Goal: Information Seeking & Learning: Compare options

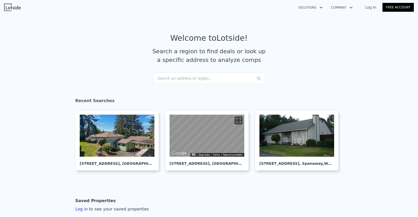
click at [231, 81] on div "Search an address or region..." at bounding box center [209, 79] width 112 height 12
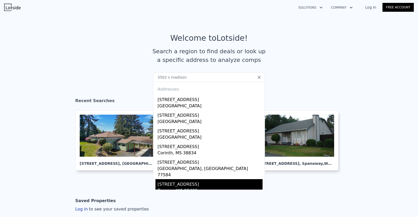
type input "3502 s madison"
click at [190, 188] on div "Tacoma, WA 98409" at bounding box center [210, 191] width 105 height 7
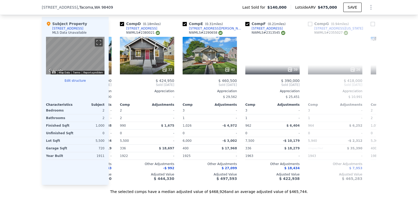
scroll to position [0, 188]
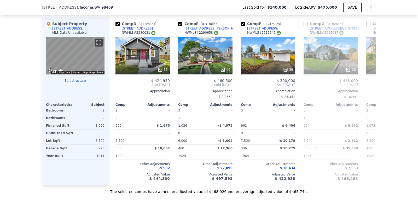
click at [106, 21] on div "Subject Property 3502 S Madison St MLS Data Unavailable ← Move left → Move righ…" at bounding box center [75, 101] width 67 height 168
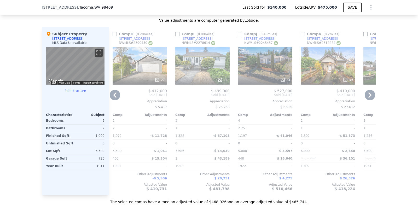
scroll to position [521, 0]
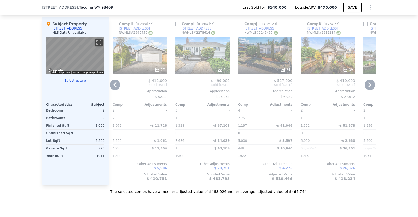
click at [159, 32] on div "Comp H ( 0.28 miles) 3701 S Tyler St NWMLS # 2390450" at bounding box center [140, 29] width 54 height 16
click at [113, 26] on input "checkbox" at bounding box center [115, 24] width 4 height 4
checkbox input "true"
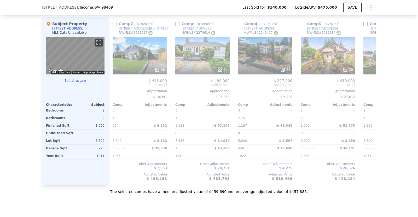
click at [113, 26] on input "checkbox" at bounding box center [115, 24] width 4 height 4
checkbox input "true"
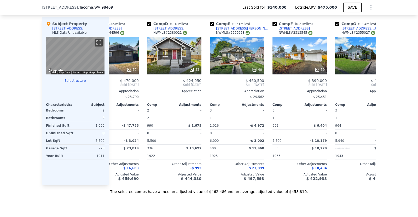
scroll to position [0, 0]
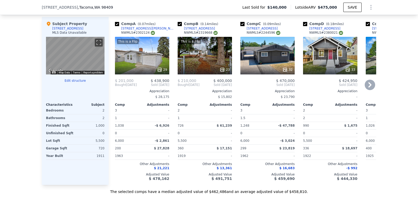
click at [115, 26] on input "checkbox" at bounding box center [117, 24] width 4 height 4
checkbox input "false"
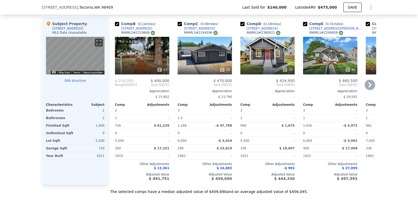
click at [115, 26] on input "checkbox" at bounding box center [117, 24] width 4 height 4
checkbox input "false"
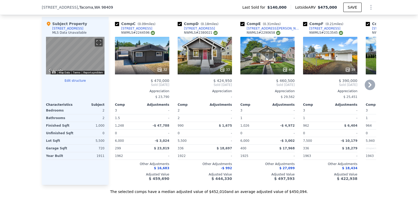
click at [115, 26] on input "checkbox" at bounding box center [117, 24] width 4 height 4
checkbox input "false"
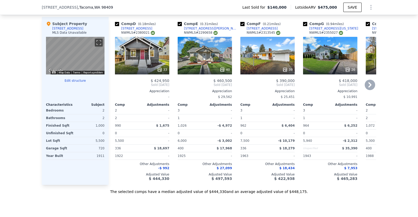
click at [115, 26] on input "checkbox" at bounding box center [117, 24] width 4 height 4
checkbox input "false"
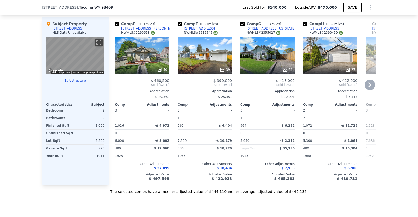
click at [115, 26] on input "checkbox" at bounding box center [117, 24] width 4 height 4
checkbox input "false"
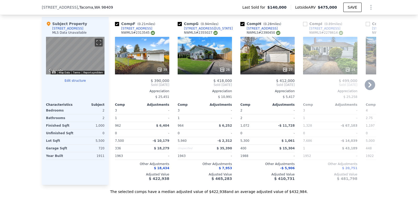
click at [115, 26] on input "checkbox" at bounding box center [117, 24] width 4 height 4
checkbox input "false"
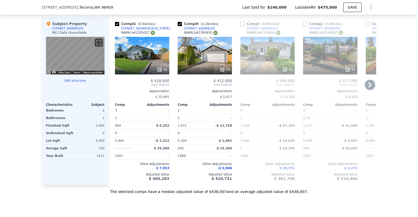
click at [115, 26] on input "checkbox" at bounding box center [117, 24] width 4 height 4
checkbox input "false"
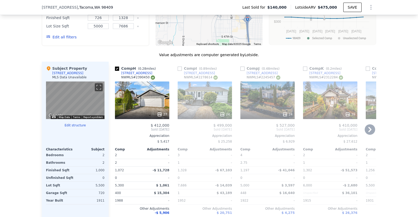
scroll to position [495, 0]
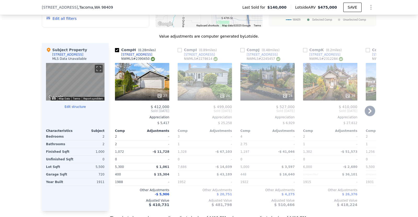
click at [115, 52] on input "checkbox" at bounding box center [117, 50] width 4 height 4
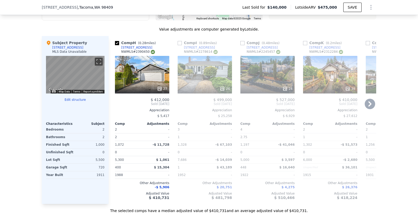
scroll to position [521, 0]
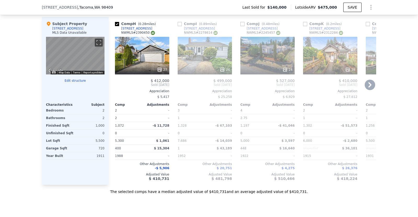
click at [115, 26] on input "checkbox" at bounding box center [117, 24] width 4 height 4
checkbox input "true"
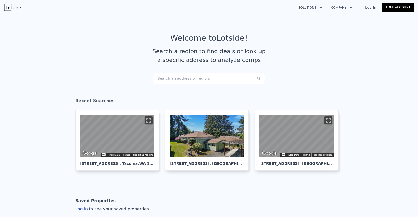
click at [214, 78] on div "Search an address or region..." at bounding box center [209, 79] width 112 height 12
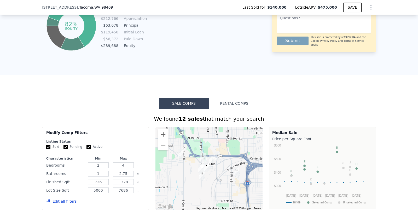
scroll to position [364, 0]
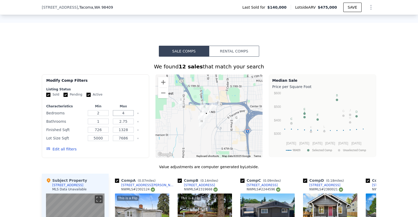
drag, startPoint x: 124, startPoint y: 118, endPoint x: 120, endPoint y: 119, distance: 3.7
click at [120, 116] on input "4" at bounding box center [123, 113] width 21 height 6
type input "2"
drag, startPoint x: 102, startPoint y: 126, endPoint x: 95, endPoint y: 126, distance: 6.8
click at [95, 124] on input "1" at bounding box center [98, 122] width 21 height 6
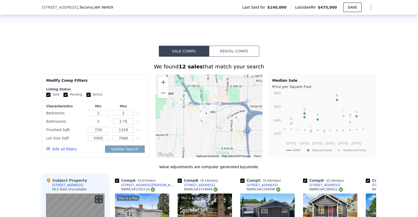
type input "2"
drag, startPoint x: 128, startPoint y: 126, endPoint x: 120, endPoint y: 127, distance: 7.6
click at [120, 124] on input "2.75" at bounding box center [123, 122] width 21 height 6
type input "2"
drag, startPoint x: 128, startPoint y: 142, endPoint x: 116, endPoint y: 142, distance: 12.0
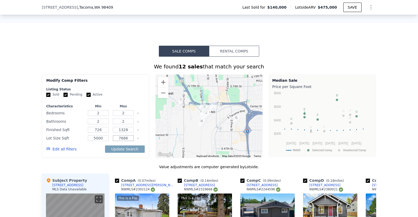
click at [116, 141] on input "7686" at bounding box center [123, 138] width 21 height 6
type input "5500"
drag, startPoint x: 126, startPoint y: 135, endPoint x: 117, endPoint y: 135, distance: 8.6
click at [117, 133] on input "1328" at bounding box center [123, 130] width 21 height 6
type input "1300"
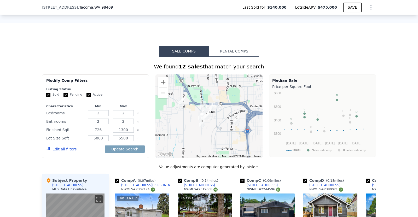
click at [102, 133] on input "726" at bounding box center [98, 130] width 21 height 6
type input "7"
type input "1000"
click at [130, 153] on button "Update Search" at bounding box center [124, 149] width 39 height 7
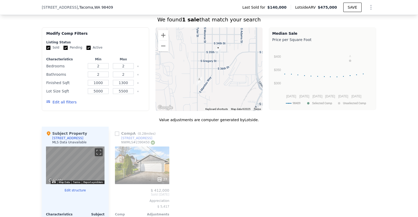
scroll to position [417, 0]
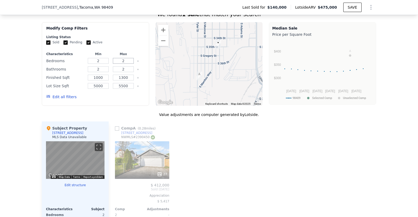
click at [124, 64] on input "2" at bounding box center [123, 61] width 21 height 6
click at [126, 72] on input "2" at bounding box center [123, 69] width 21 height 6
drag, startPoint x: 127, startPoint y: 91, endPoint x: 114, endPoint y: 91, distance: 13.3
click at [114, 89] on input "5500" at bounding box center [123, 86] width 21 height 6
type input "6000"
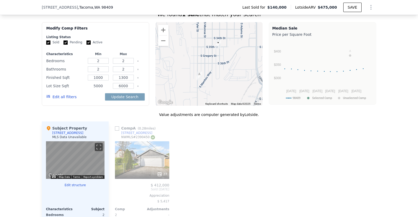
drag, startPoint x: 102, startPoint y: 90, endPoint x: 90, endPoint y: 91, distance: 11.6
click at [90, 89] on input "5000" at bounding box center [98, 86] width 21 height 6
type input "4000"
drag, startPoint x: 104, startPoint y: 82, endPoint x: 83, endPoint y: 80, distance: 20.2
click at [84, 81] on div "Finished Sqft 1000 1300" at bounding box center [95, 77] width 99 height 7
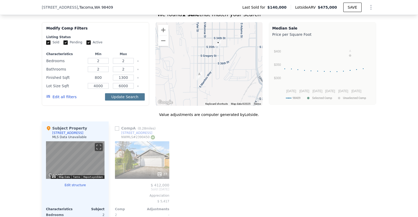
type input "800"
click at [122, 101] on button "Update Search" at bounding box center [124, 96] width 39 height 7
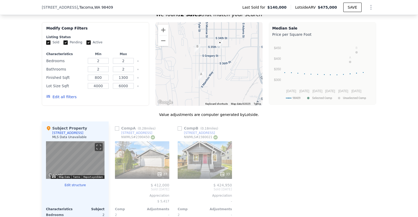
scroll to position [390, 0]
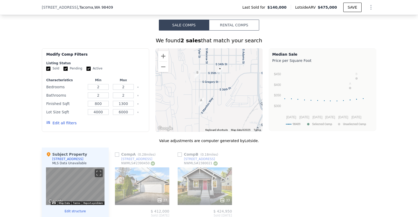
click at [64, 71] on input "Pending" at bounding box center [66, 69] width 4 height 4
checkbox input "false"
click at [82, 71] on div "Sold Pending Active" at bounding box center [95, 68] width 99 height 4
click at [87, 71] on input "Active" at bounding box center [89, 69] width 4 height 4
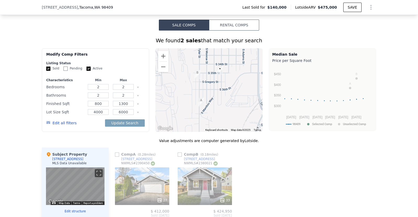
click at [87, 71] on input "Active" at bounding box center [89, 69] width 4 height 4
checkbox input "false"
click at [132, 127] on button "Update Search" at bounding box center [124, 123] width 39 height 7
click at [161, 72] on button "Zoom out" at bounding box center [163, 67] width 10 height 10
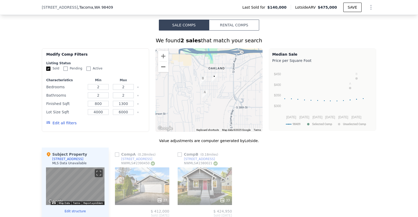
click at [161, 72] on button "Zoom out" at bounding box center [163, 67] width 10 height 10
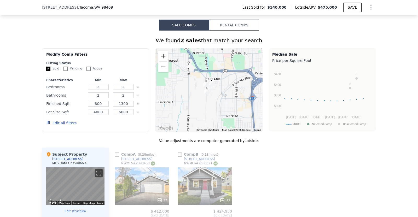
click at [161, 61] on button "Zoom in" at bounding box center [163, 56] width 10 height 10
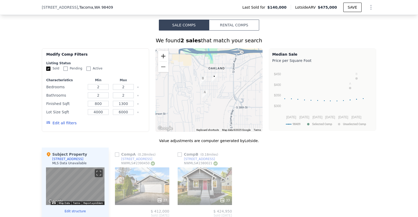
click at [161, 61] on button "Zoom in" at bounding box center [163, 56] width 10 height 10
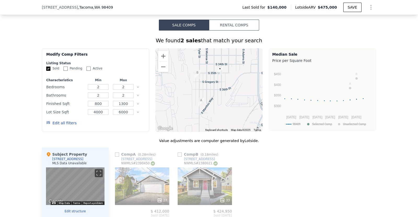
click at [67, 126] on button "Edit all filters" at bounding box center [61, 123] width 30 height 5
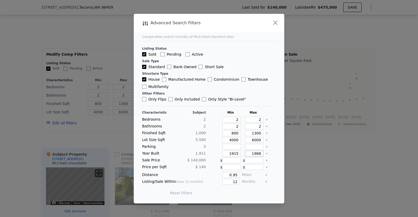
drag, startPoint x: 258, startPoint y: 154, endPoint x: 248, endPoint y: 154, distance: 9.4
click at [248, 154] on input "1988" at bounding box center [254, 154] width 19 height 6
type input "1990"
drag, startPoint x: 233, startPoint y: 155, endPoint x: 223, endPoint y: 154, distance: 10.2
click at [223, 154] on input "1915" at bounding box center [232, 154] width 19 height 6
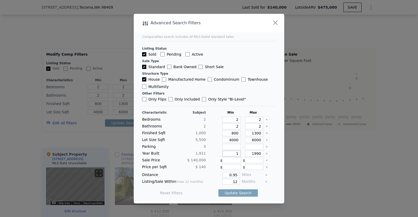
type input "1"
type input "9"
type input "1"
click at [236, 147] on input "1" at bounding box center [232, 147] width 19 height 6
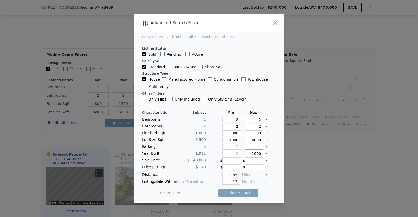
click at [249, 148] on input "number" at bounding box center [254, 147] width 19 height 6
type input "4"
click at [236, 153] on input "1" at bounding box center [232, 154] width 19 height 6
type input "1910"
drag, startPoint x: 236, startPoint y: 175, endPoint x: 226, endPoint y: 175, distance: 10.5
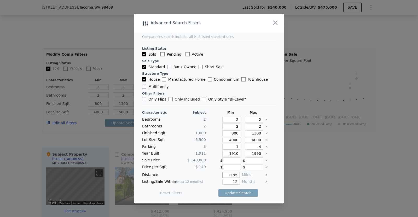
click at [226, 175] on input "0.95" at bounding box center [232, 175] width 18 height 6
type input "1"
click at [274, 173] on main "Comparables search includes all MLS-listed standard sales Listing Status Sold P…" at bounding box center [209, 108] width 151 height 188
click at [241, 193] on button "Update Search" at bounding box center [238, 193] width 39 height 7
click at [233, 175] on input "1" at bounding box center [232, 175] width 18 height 6
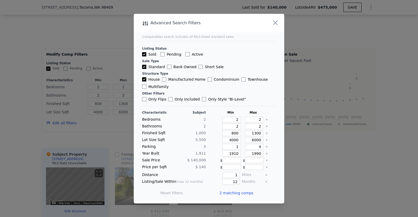
click at [255, 52] on div "Sold Pending Active" at bounding box center [209, 54] width 134 height 5
click at [274, 24] on icon "button" at bounding box center [275, 22] width 7 height 7
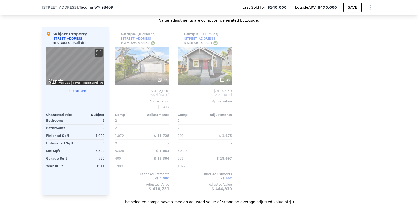
scroll to position [521, 0]
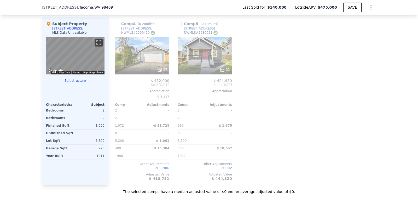
click at [115, 26] on input "checkbox" at bounding box center [117, 24] width 4 height 4
checkbox input "true"
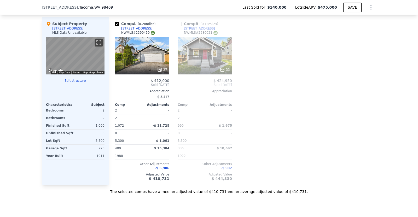
click at [179, 26] on input "checkbox" at bounding box center [180, 24] width 4 height 4
checkbox input "true"
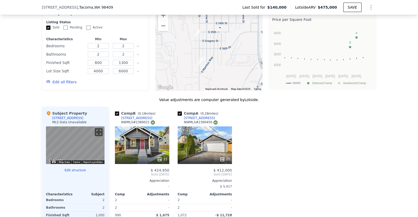
scroll to position [390, 0]
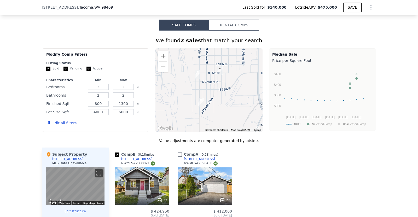
checkbox input "true"
type input "4"
type input "1"
type input "2.75"
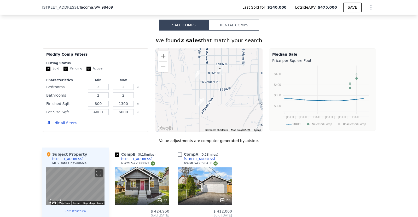
type input "726"
type input "1328"
type input "5000"
type input "7686"
checkbox input "false"
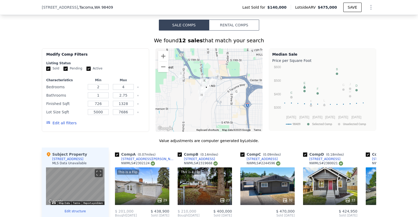
click at [55, 126] on button "Edit all filters" at bounding box center [61, 123] width 30 height 5
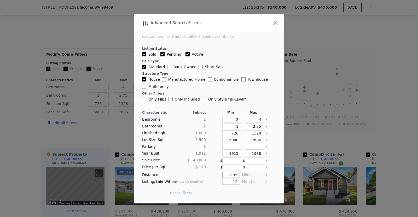
drag, startPoint x: 235, startPoint y: 175, endPoint x: 226, endPoint y: 175, distance: 8.6
click at [226, 175] on input "0.95" at bounding box center [232, 175] width 18 height 6
type input "1"
type input "5"
click at [241, 195] on button "Update Search" at bounding box center [238, 193] width 39 height 7
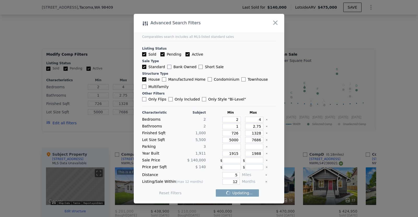
checkbox input "false"
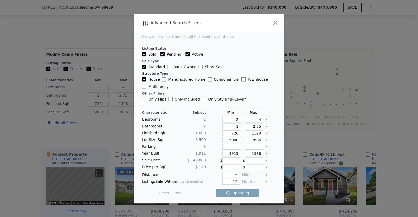
checkbox input "false"
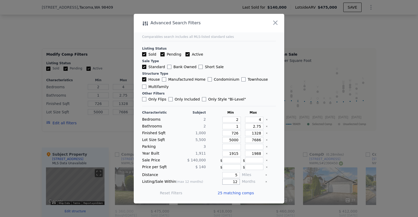
drag, startPoint x: 235, startPoint y: 182, endPoint x: 231, endPoint y: 182, distance: 4.0
click at [231, 182] on input "12" at bounding box center [232, 182] width 18 height 6
type input "6"
click at [246, 192] on button "Update Search" at bounding box center [238, 193] width 39 height 7
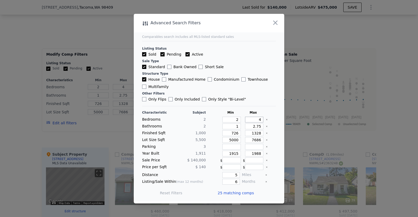
click at [259, 119] on input "4" at bounding box center [254, 120] width 19 height 6
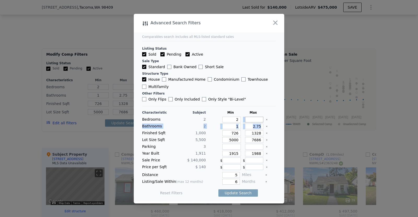
click at [255, 120] on input "number" at bounding box center [254, 120] width 19 height 6
type input "2"
click at [258, 127] on input "2.75" at bounding box center [254, 127] width 19 height 6
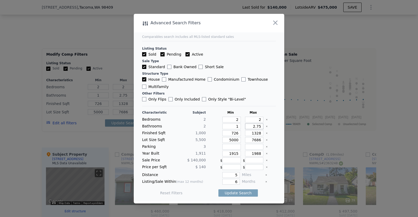
type input "2.7"
type input "2"
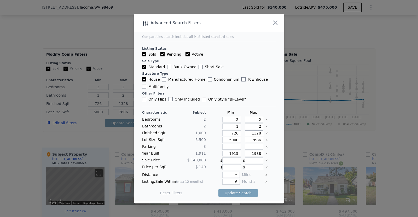
drag, startPoint x: 257, startPoint y: 134, endPoint x: 249, endPoint y: 134, distance: 8.1
click at [249, 134] on input "1328" at bounding box center [254, 134] width 19 height 6
type input "10"
type input "1"
type input "10"
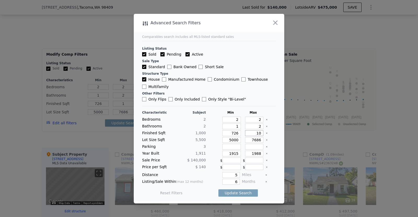
type input "10"
type input "100"
type input "1000"
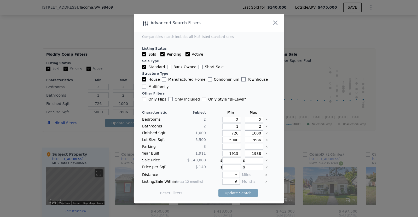
type input "1000"
drag, startPoint x: 233, startPoint y: 134, endPoint x: 229, endPoint y: 135, distance: 4.6
click at [229, 135] on input "726" at bounding box center [232, 134] width 19 height 6
type input "8"
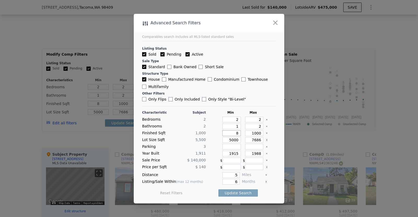
type input "80"
type input "800"
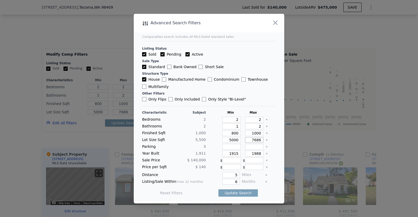
drag, startPoint x: 257, startPoint y: 139, endPoint x: 246, endPoint y: 140, distance: 11.3
click at [246, 140] on input "7686" at bounding box center [254, 140] width 19 height 6
type input "6"
type input "600"
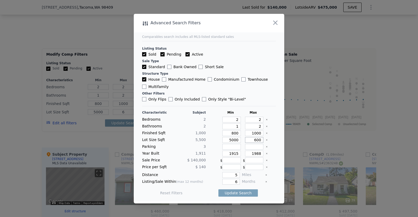
type input "60"
type input "600"
type input "6000"
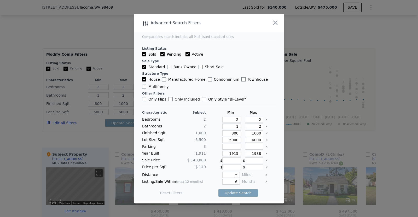
type input "6000"
drag, startPoint x: 236, startPoint y: 154, endPoint x: 232, endPoint y: 154, distance: 3.1
click at [232, 154] on input "1915" at bounding box center [232, 154] width 19 height 6
type input "1910"
drag, startPoint x: 257, startPoint y: 153, endPoint x: 254, endPoint y: 155, distance: 3.9
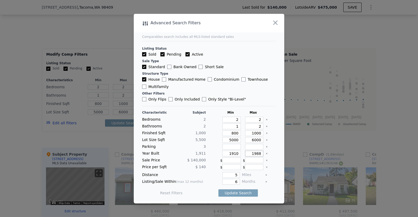
click at [254, 155] on input "1988" at bounding box center [254, 154] width 19 height 6
type input "1990"
click at [275, 151] on main "Comparables search includes all MLS-listed standard sales Listing Status Sold P…" at bounding box center [209, 108] width 151 height 188
click at [237, 192] on button "Update Search" at bounding box center [238, 193] width 39 height 7
click at [161, 54] on input "Pending" at bounding box center [163, 54] width 4 height 4
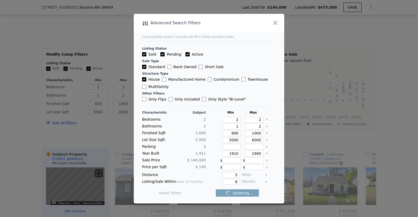
checkbox input "false"
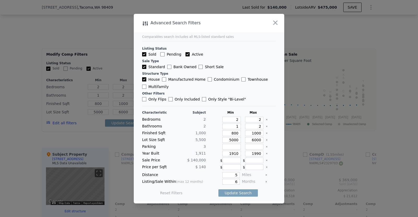
click at [186, 53] on input "Active" at bounding box center [188, 54] width 4 height 4
checkbox input "false"
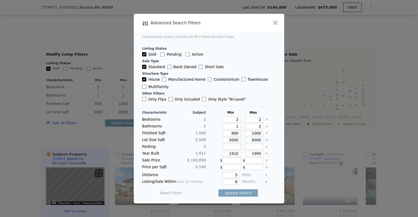
checkbox input "false"
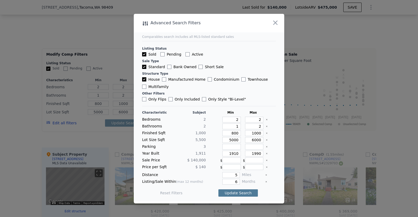
click at [245, 194] on button "Update Search" at bounding box center [238, 193] width 39 height 7
click at [232, 194] on span "19 matching comps" at bounding box center [236, 193] width 36 height 5
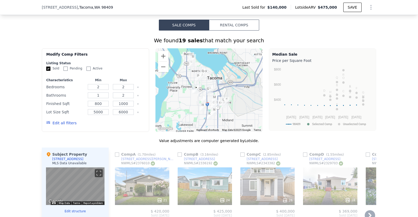
scroll to position [417, 0]
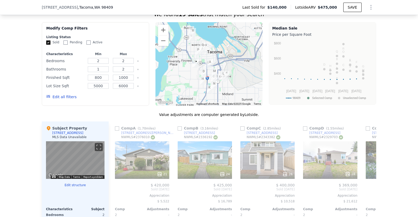
click at [63, 100] on button "Edit all filters" at bounding box center [61, 96] width 30 height 5
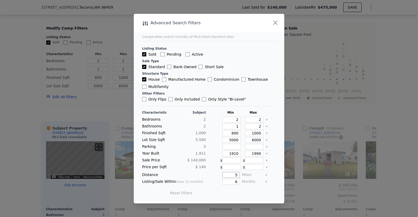
click at [234, 174] on input "5" at bounding box center [232, 175] width 18 height 6
type input "3"
click at [252, 192] on button "Update Search" at bounding box center [238, 193] width 39 height 7
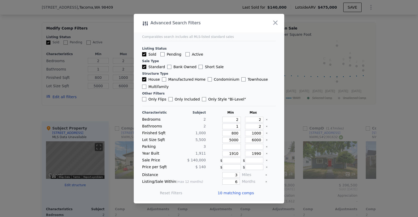
click at [245, 194] on span "10 matching comps" at bounding box center [236, 193] width 36 height 5
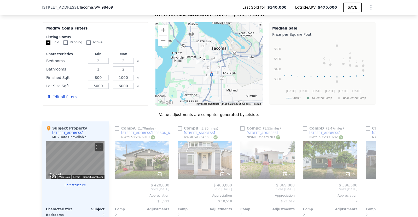
click at [97, 72] on input "1" at bounding box center [98, 69] width 21 height 6
type input "2"
click at [125, 101] on button "Update Search" at bounding box center [124, 96] width 39 height 7
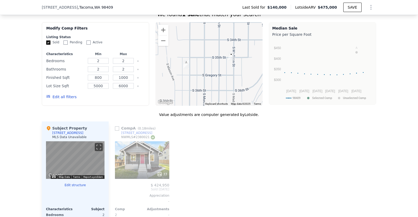
click at [58, 100] on button "Edit all filters" at bounding box center [61, 96] width 30 height 5
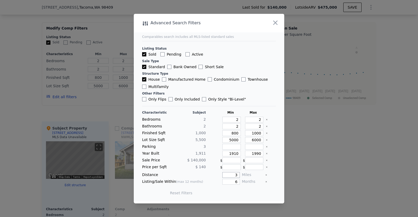
drag, startPoint x: 235, startPoint y: 177, endPoint x: 232, endPoint y: 177, distance: 3.4
click at [232, 177] on input "3" at bounding box center [232, 175] width 18 height 6
type input "5"
type input "3"
drag, startPoint x: 235, startPoint y: 181, endPoint x: 232, endPoint y: 182, distance: 3.0
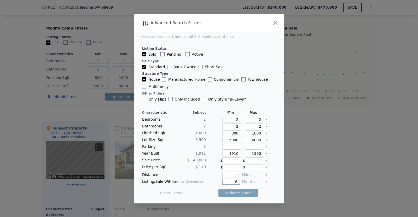
click at [232, 182] on input "6" at bounding box center [232, 182] width 18 height 6
type input "12"
click at [242, 192] on button "Update Search" at bounding box center [238, 193] width 39 height 7
click at [235, 134] on input "800" at bounding box center [232, 134] width 19 height 6
click at [235, 133] on input "800" at bounding box center [232, 134] width 19 height 6
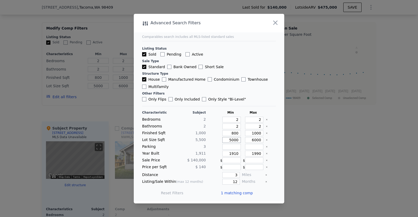
drag, startPoint x: 236, startPoint y: 139, endPoint x: 226, endPoint y: 139, distance: 10.7
click at [226, 139] on input "5000" at bounding box center [232, 140] width 19 height 6
type input "4"
type input "40"
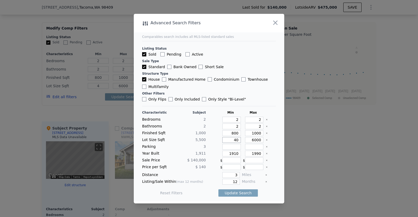
type input "40"
type input "400"
type input "4000"
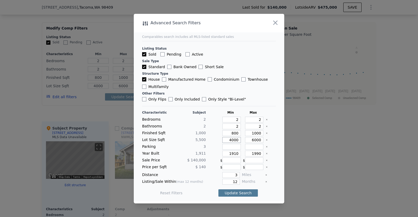
type input "4000"
click at [241, 194] on button "Update Search" at bounding box center [238, 193] width 39 height 7
click at [264, 188] on div "Reset Filters 1 matching comp" at bounding box center [209, 193] width 134 height 15
click at [268, 125] on div at bounding box center [271, 127] width 10 height 6
click at [277, 21] on icon "button" at bounding box center [276, 22] width 4 height 4
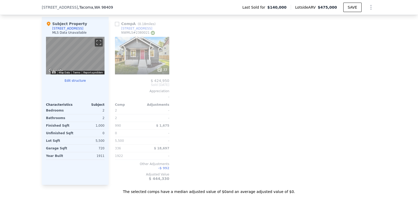
scroll to position [495, 0]
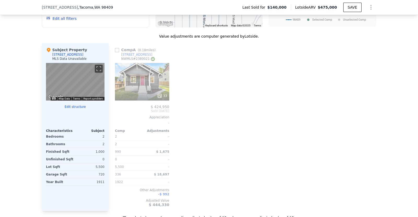
click at [267, 60] on div "Comp A ( 0.18 miles) [STREET_ADDRESS] 33 $ 424,950 Sold [DATE] Appreciation - C…" at bounding box center [243, 127] width 268 height 168
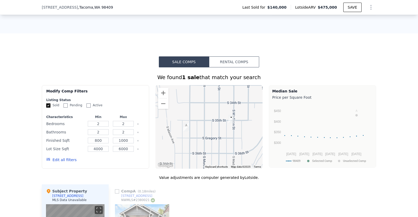
scroll to position [364, 0]
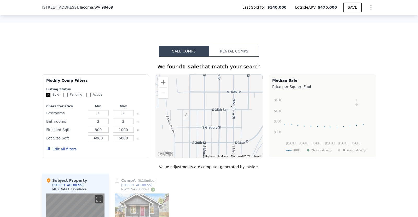
drag, startPoint x: 243, startPoint y: 52, endPoint x: 251, endPoint y: 55, distance: 8.5
click at [243, 52] on button "Rental Comps" at bounding box center [234, 51] width 50 height 11
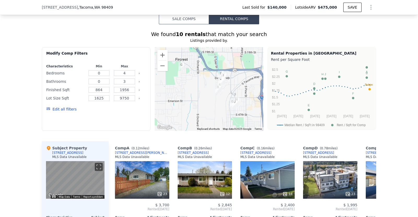
scroll to position [390, 0]
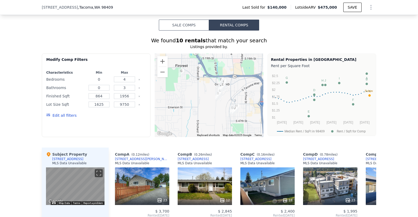
click at [106, 82] on input "0" at bounding box center [99, 80] width 21 height 6
type input "1"
drag, startPoint x: 127, startPoint y: 84, endPoint x: 118, endPoint y: 84, distance: 8.4
click at [118, 82] on input "4" at bounding box center [124, 80] width 21 height 6
type input "1"
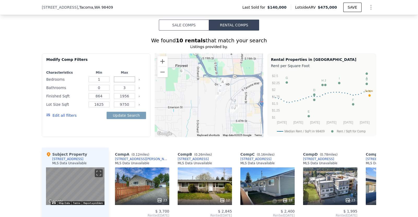
type input "2"
click at [99, 91] on input "0" at bounding box center [99, 88] width 21 height 6
click at [95, 91] on input "0" at bounding box center [99, 88] width 21 height 6
type input "1"
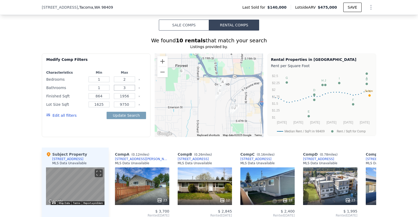
drag, startPoint x: 125, startPoint y: 91, endPoint x: 122, endPoint y: 92, distance: 3.2
click at [122, 91] on input "3" at bounding box center [124, 88] width 21 height 6
type input "2"
drag, startPoint x: 126, startPoint y: 99, endPoint x: 121, endPoint y: 101, distance: 5.8
click at [121, 99] on input "1956" at bounding box center [124, 96] width 21 height 6
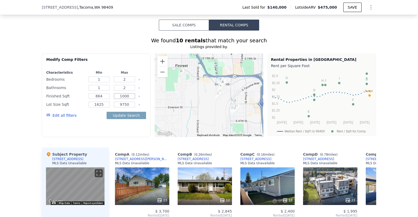
type input "1000"
drag, startPoint x: 128, startPoint y: 109, endPoint x: 118, endPoint y: 109, distance: 9.4
click at [118, 107] on input "9750" at bounding box center [124, 105] width 21 height 6
type input "5"
type input "0"
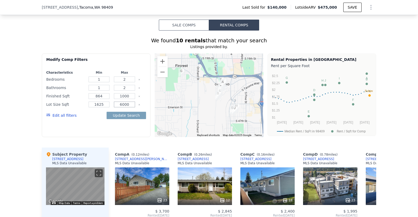
type input "6000"
drag, startPoint x: 105, startPoint y: 109, endPoint x: 93, endPoint y: 110, distance: 12.0
click at [93, 107] on input "1625" at bounding box center [99, 105] width 21 height 6
type input "4500"
drag, startPoint x: 101, startPoint y: 101, endPoint x: 93, endPoint y: 101, distance: 8.4
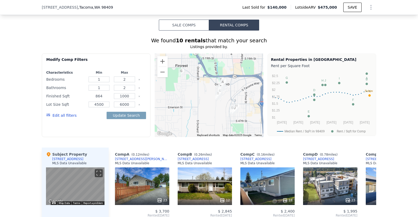
click at [93, 99] on input "864" at bounding box center [99, 96] width 21 height 6
type input "800"
click at [65, 118] on button "Edit all filters" at bounding box center [61, 115] width 30 height 5
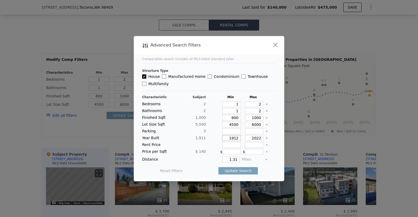
click at [233, 140] on input "1912" at bounding box center [232, 138] width 19 height 6
type input "1910"
click at [275, 144] on main "Comparables search includes all MLS-listed standard sales Structure Type House …" at bounding box center [209, 107] width 151 height 143
drag, startPoint x: 235, startPoint y: 160, endPoint x: 228, endPoint y: 160, distance: 6.8
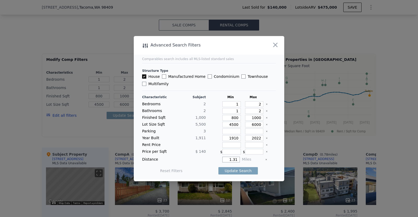
click at [228, 160] on input "1.31" at bounding box center [232, 160] width 18 height 6
type input "1"
type input "1.5"
click at [273, 152] on main "Comparables search includes all MLS-listed standard sales Structure Type House …" at bounding box center [209, 107] width 151 height 143
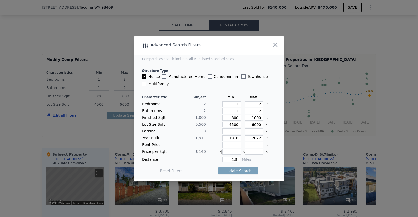
drag, startPoint x: 248, startPoint y: 170, endPoint x: 316, endPoint y: 187, distance: 70.0
click at [248, 170] on button "Update Search" at bounding box center [238, 170] width 39 height 7
click at [275, 44] on icon "button" at bounding box center [276, 45] width 4 height 4
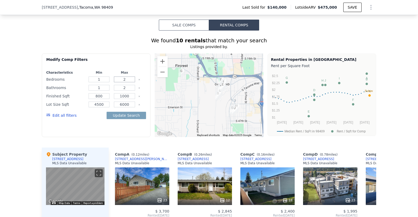
click at [128, 81] on input "2" at bounding box center [124, 80] width 21 height 6
type input "1"
click at [126, 91] on input "2" at bounding box center [124, 88] width 21 height 6
type input "1"
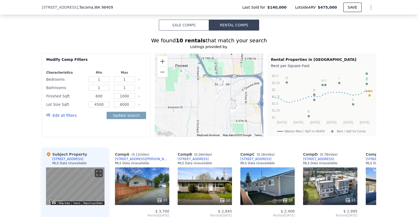
drag, startPoint x: 104, startPoint y: 100, endPoint x: 92, endPoint y: 100, distance: 11.8
click at [92, 99] on input "800" at bounding box center [99, 96] width 21 height 6
drag, startPoint x: 90, startPoint y: 100, endPoint x: 123, endPoint y: 101, distance: 32.4
click at [123, 100] on div "Finished Sqft 0 1000" at bounding box center [96, 96] width 100 height 7
click at [127, 99] on input "1000" at bounding box center [124, 96] width 21 height 6
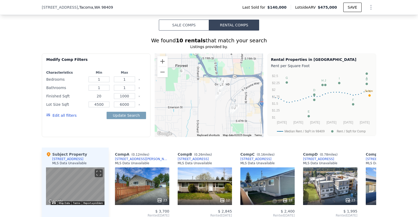
click at [103, 99] on input "20" at bounding box center [99, 96] width 21 height 6
type input "200"
drag, startPoint x: 127, startPoint y: 100, endPoint x: 116, endPoint y: 101, distance: 11.0
click at [116, 99] on input "1000" at bounding box center [124, 96] width 21 height 6
type input "500"
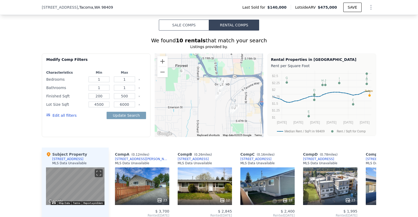
click at [98, 132] on div "Modify Comp Filters Characteristics Min Max Bedrooms 1 1 Bathrooms 1 1 Finished…" at bounding box center [96, 96] width 109 height 84
click at [130, 119] on button "Update Search" at bounding box center [126, 115] width 39 height 7
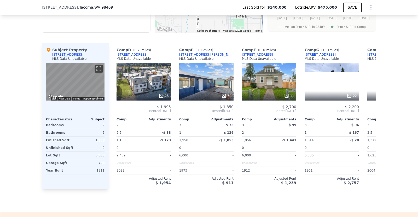
scroll to position [0, 187]
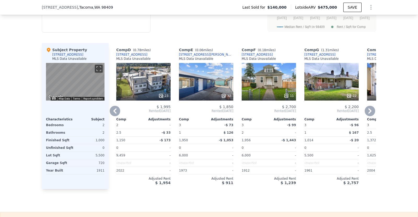
type input "0"
type input "4"
type input "0"
type input "3"
type input "864"
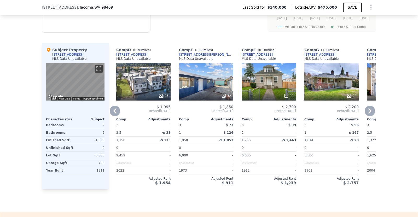
type input "1956"
type input "1625"
type input "9750"
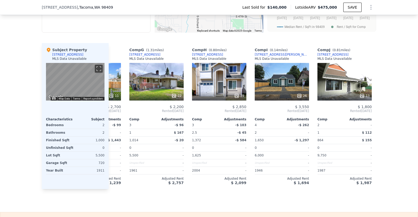
scroll to position [0, 372]
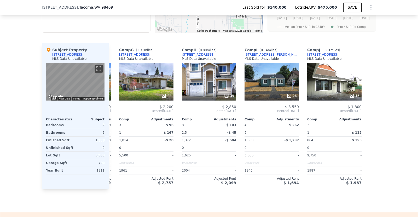
click at [385, 108] on div "We found 10 rentals that match your search Listings provided by . Filters Map P…" at bounding box center [209, 57] width 418 height 263
click at [375, 112] on div "We found 10 rentals that match your search Listings provided by . Filters Map P…" at bounding box center [209, 57] width 418 height 263
click at [339, 56] on div "Comp J ( 0.81 miles) 43184320 [STREET_ADDRESS] MLS Data Unavailable" at bounding box center [335, 55] width 54 height 16
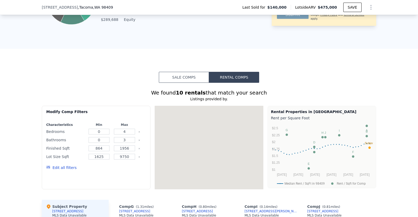
scroll to position [390, 0]
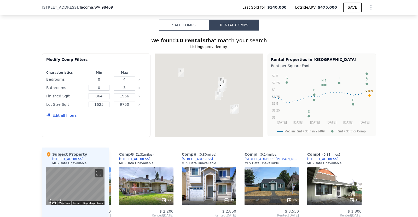
click at [104, 82] on input "0" at bounding box center [99, 80] width 21 height 6
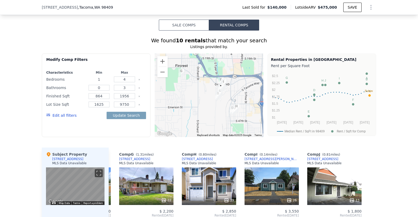
type input "1"
click at [129, 82] on input "4" at bounding box center [124, 80] width 21 height 6
type input "1"
click at [103, 91] on input "0" at bounding box center [99, 88] width 21 height 6
type input "1"
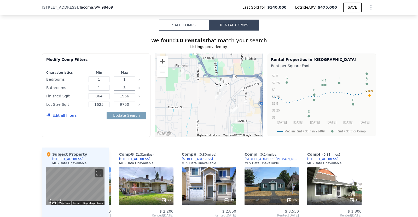
click at [129, 91] on input "3" at bounding box center [124, 88] width 21 height 6
type input "1"
click at [133, 119] on button "Update Search" at bounding box center [126, 115] width 39 height 7
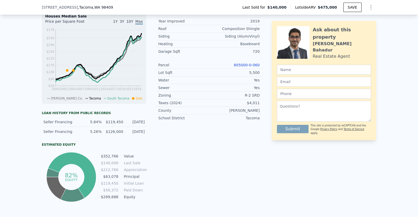
scroll to position [50, 0]
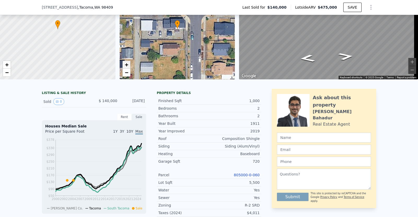
type input "0"
type input "4"
type input "0"
type input "3"
